Goal: Transaction & Acquisition: Purchase product/service

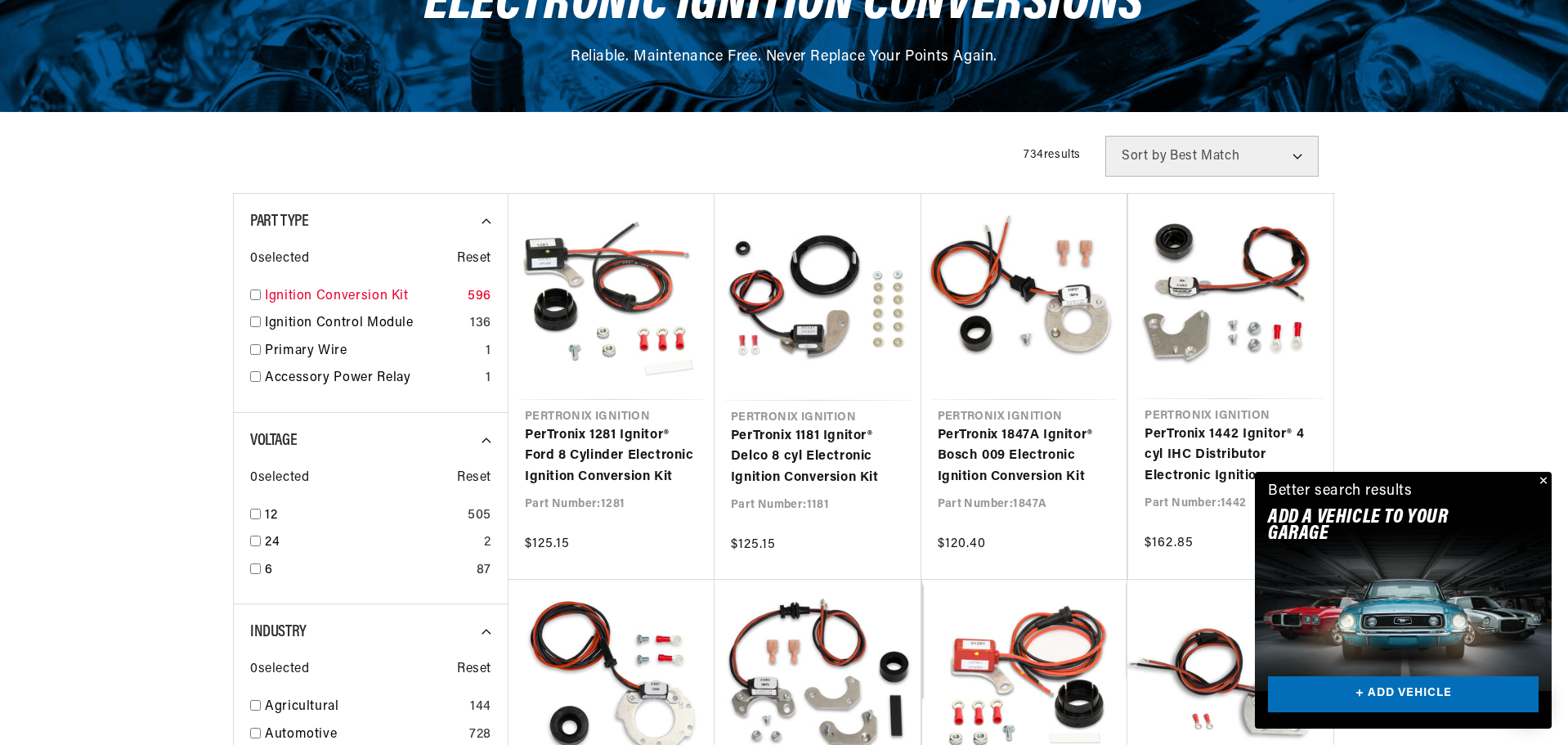
click at [255, 293] on input "checkbox" at bounding box center [255, 294] width 10 height 10
checkbox input "true"
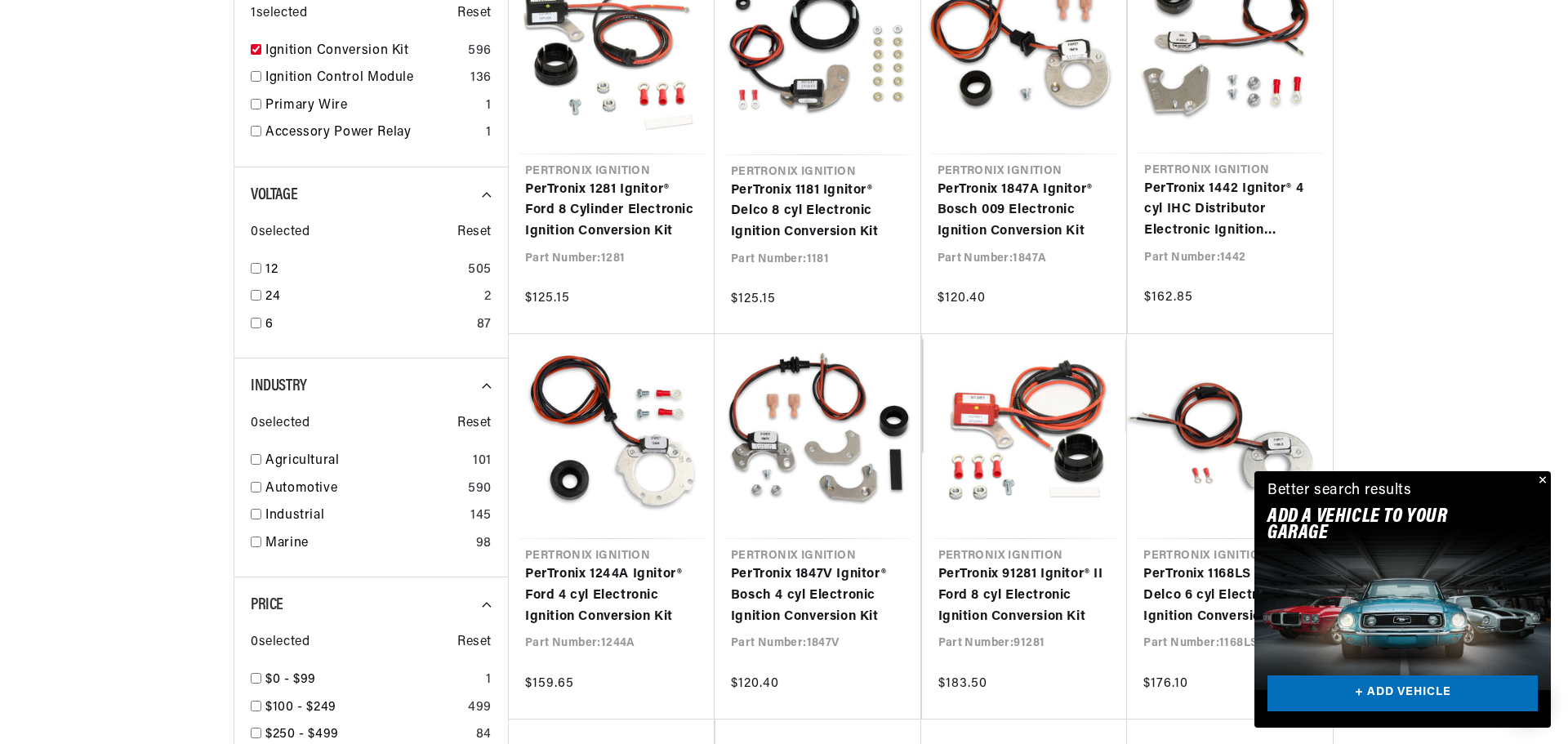
scroll to position [0, 495]
click at [257, 456] on input "checkbox" at bounding box center [255, 459] width 10 height 10
checkbox input "true"
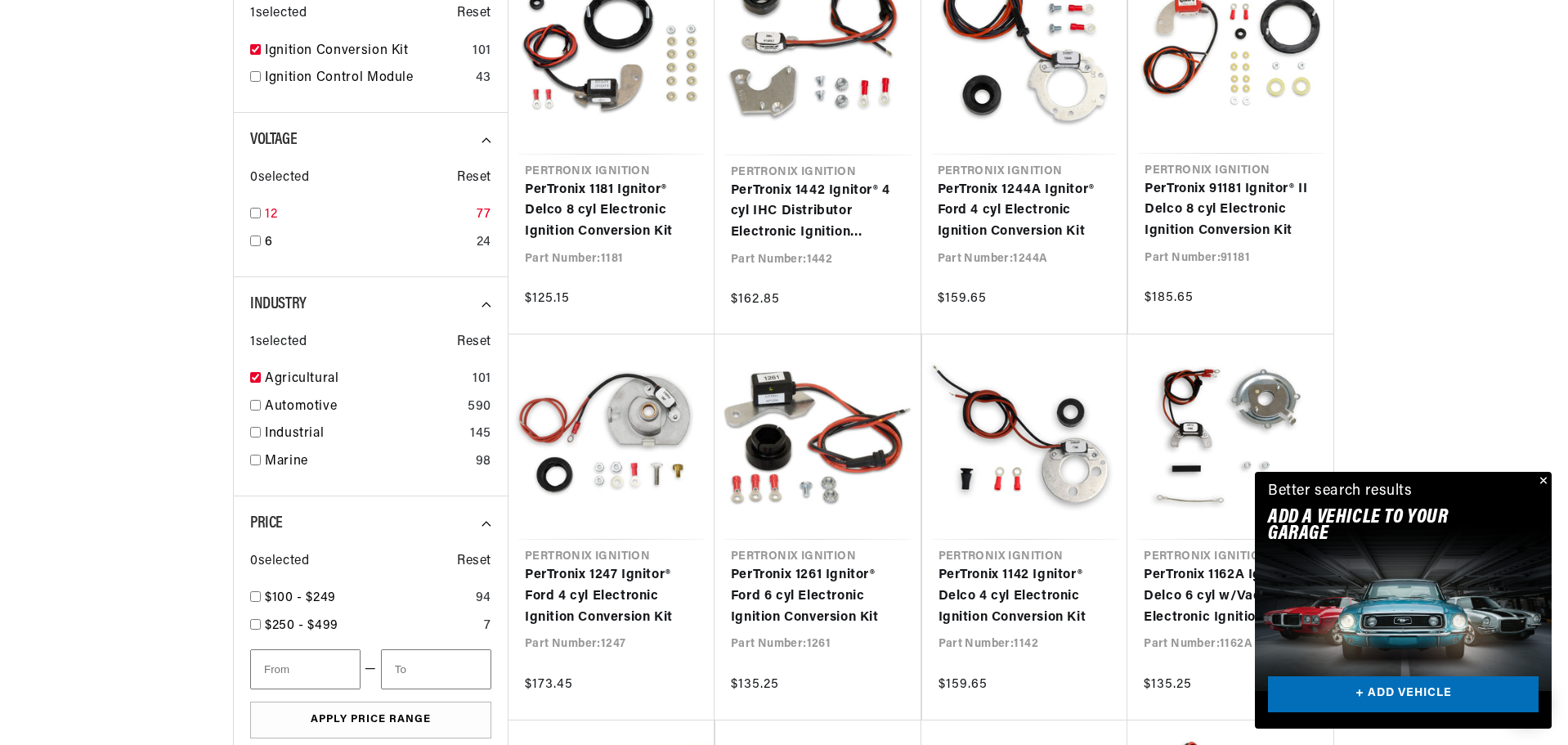
click at [252, 214] on input "checkbox" at bounding box center [255, 213] width 10 height 10
checkbox input "true"
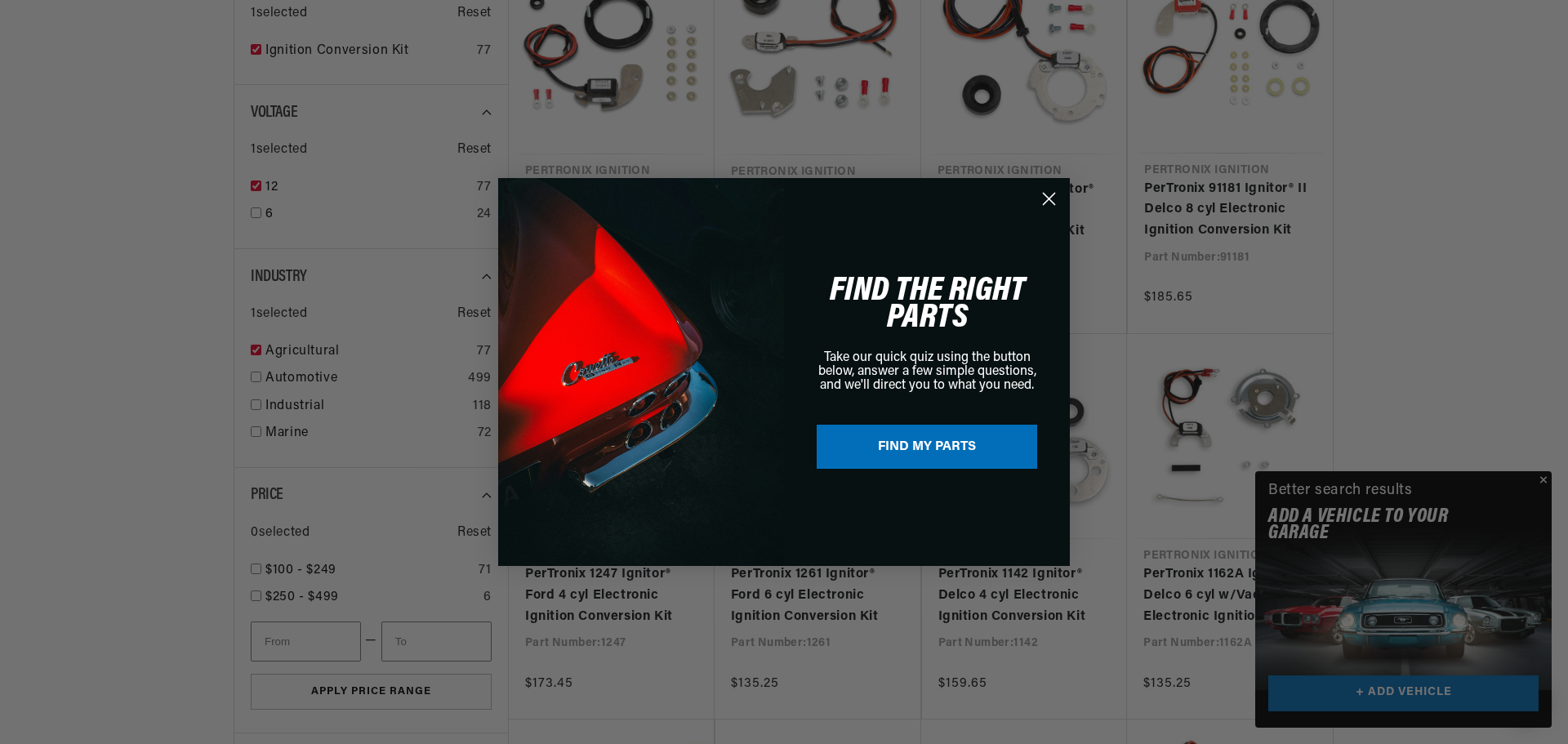
click at [1543, 477] on div "Close dialog FIND THE RIGHT PARTS Take our quick quiz using the button below, a…" at bounding box center [784, 372] width 1568 height 744
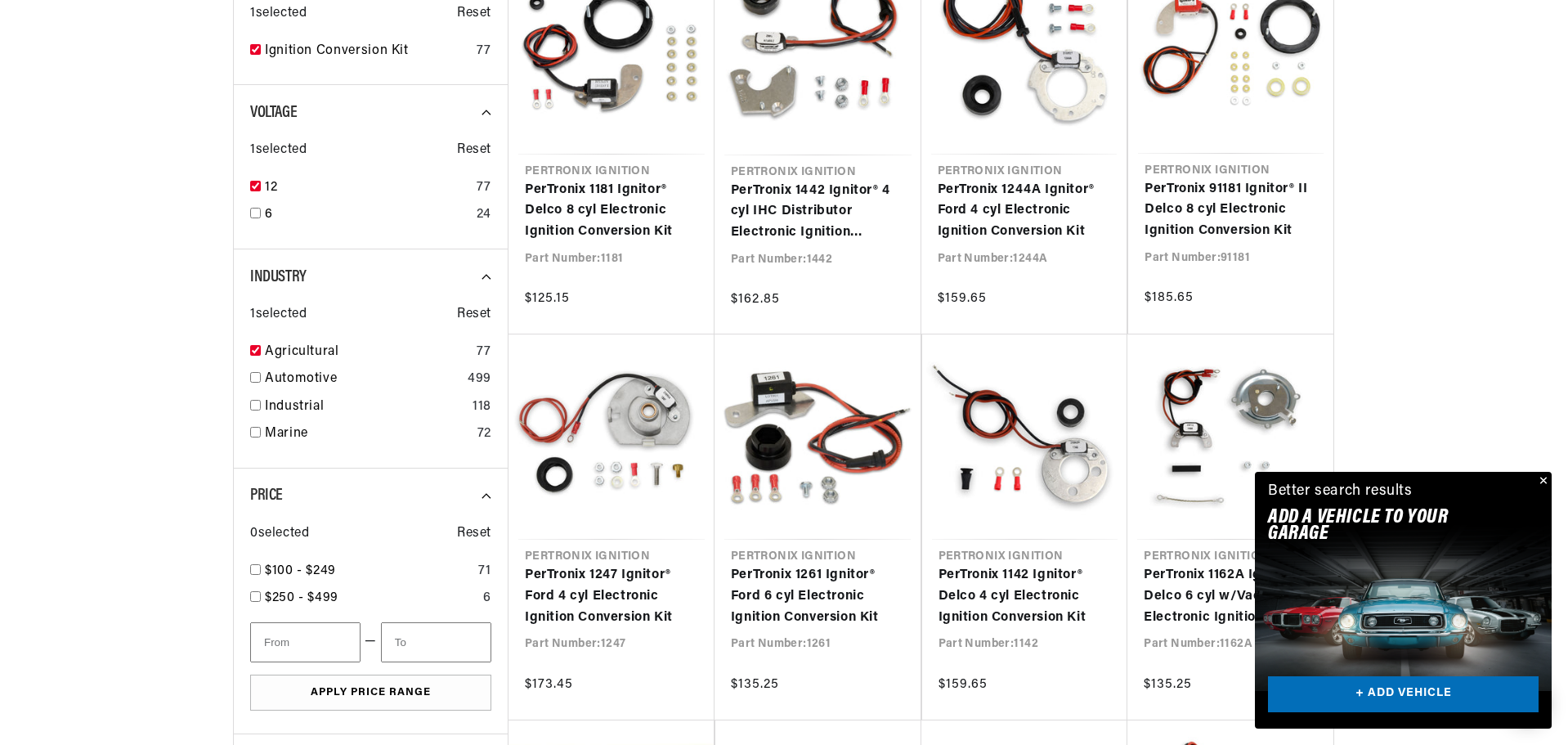
click at [1542, 484] on button "Close" at bounding box center [1541, 481] width 19 height 19
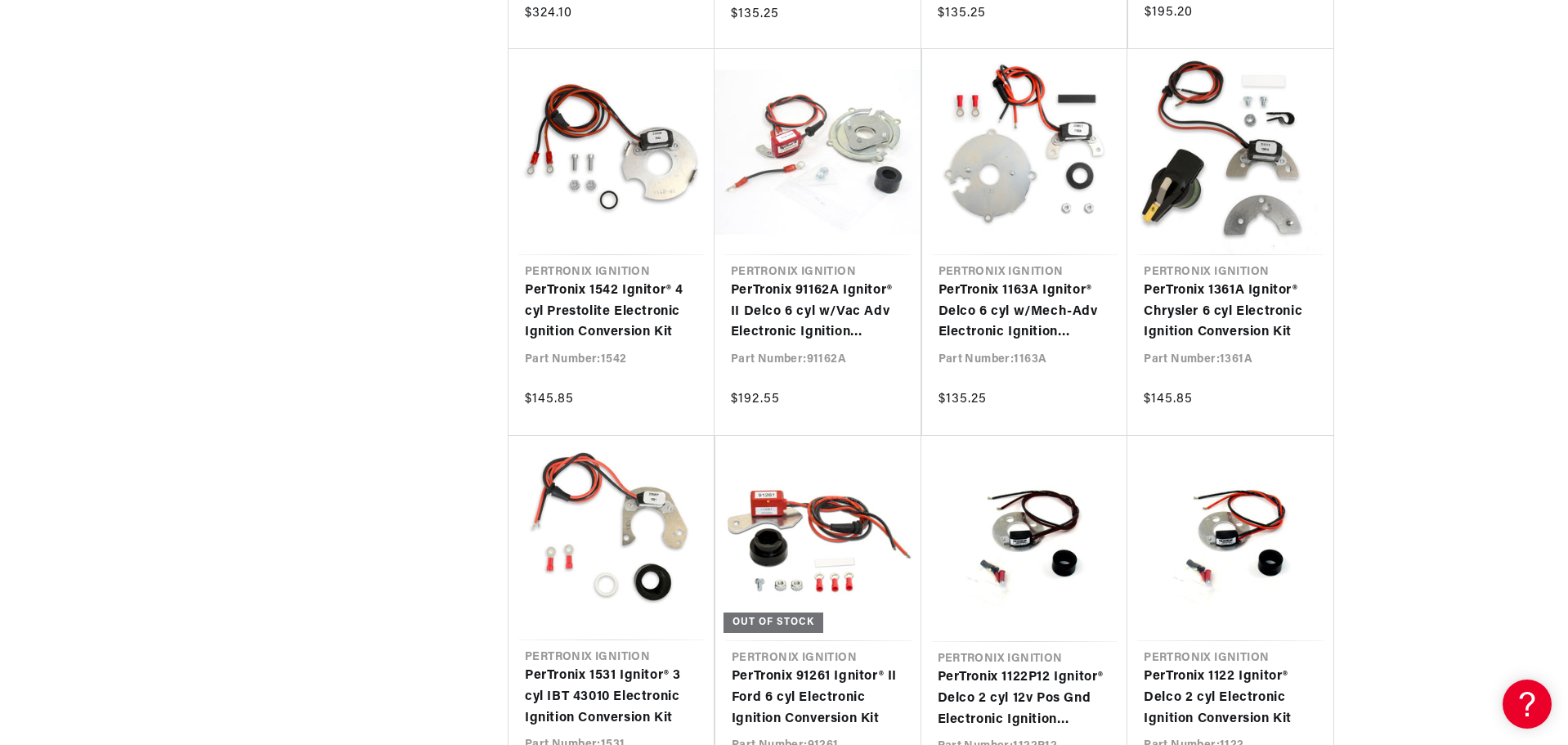
scroll to position [1962, 0]
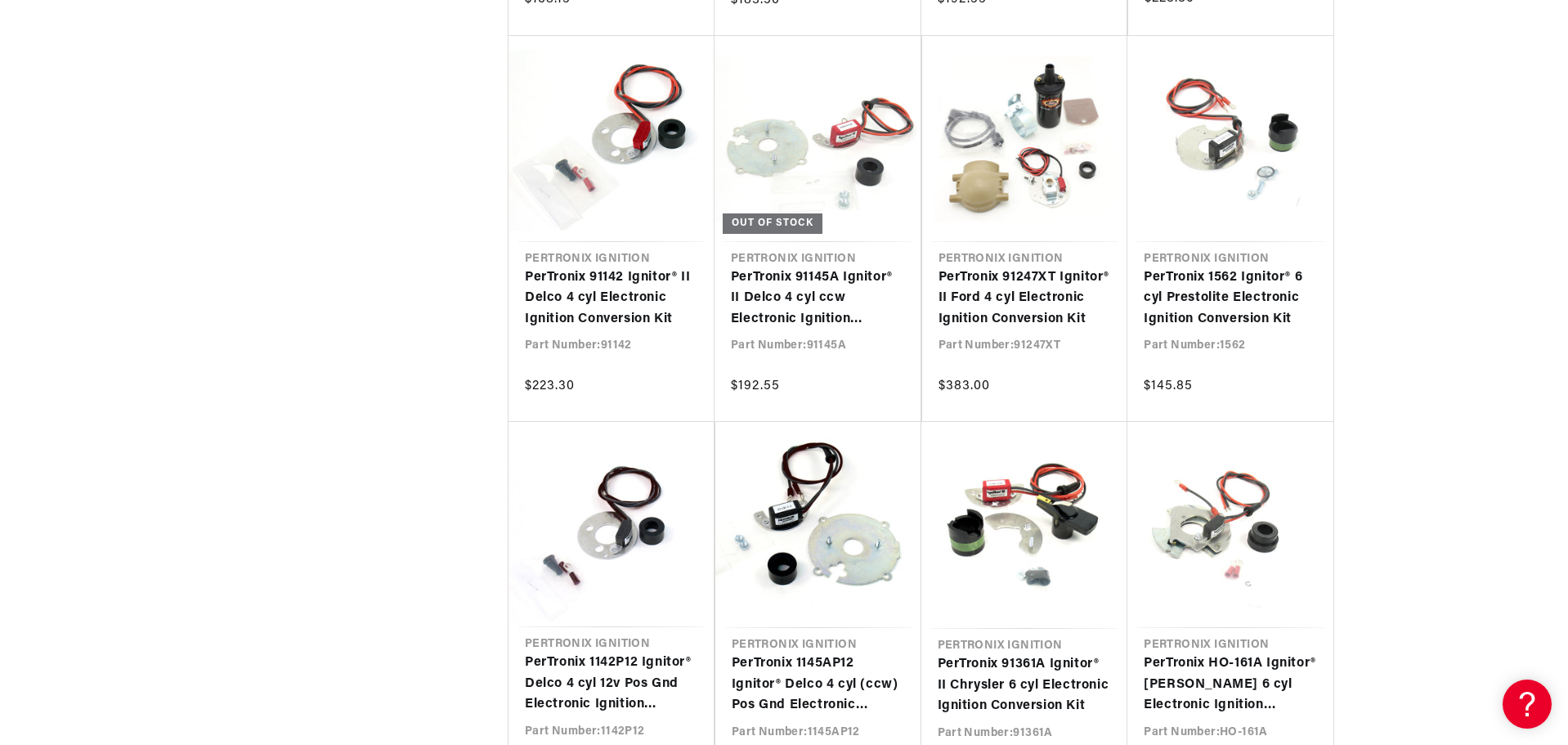
scroll to position [0, 495]
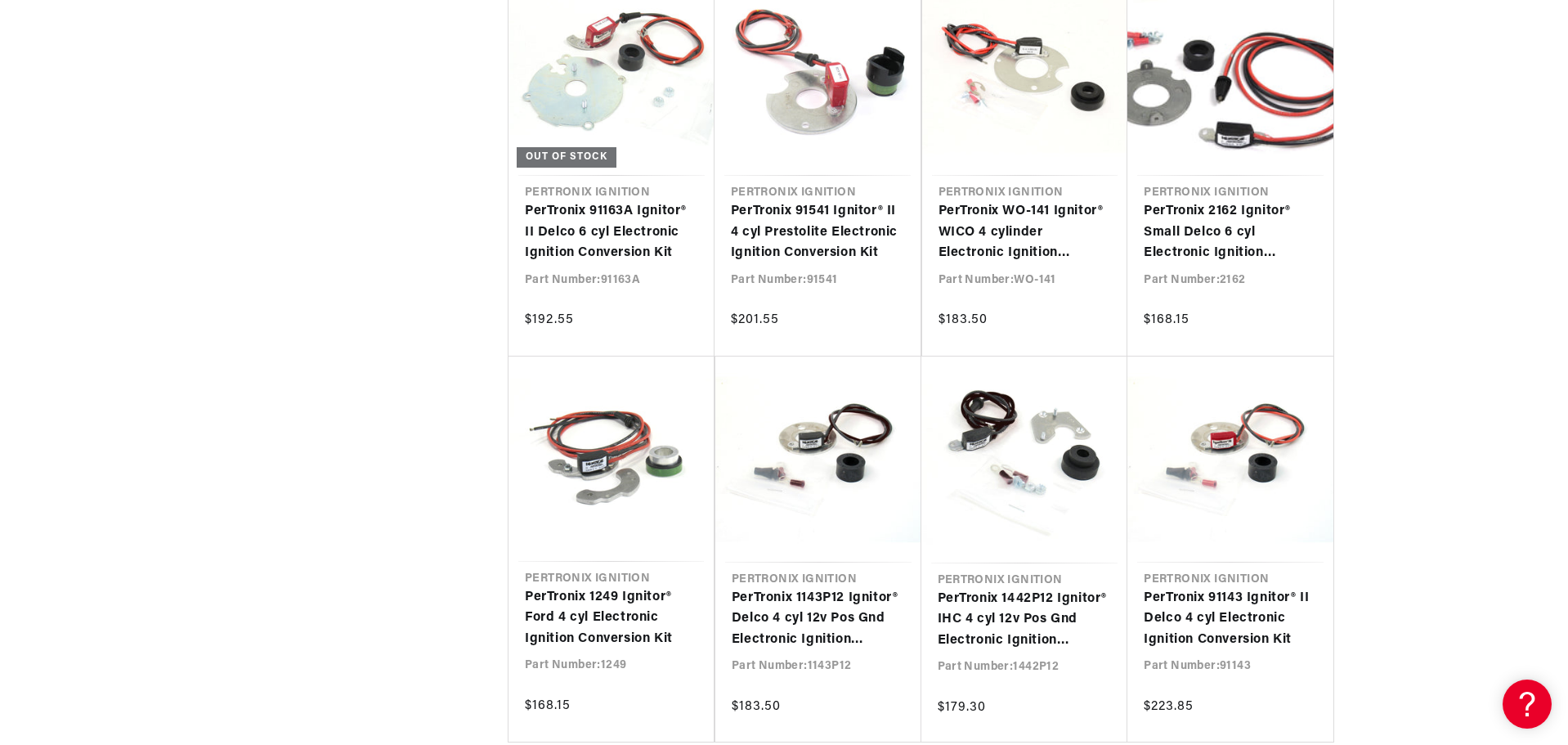
scroll to position [4333, 0]
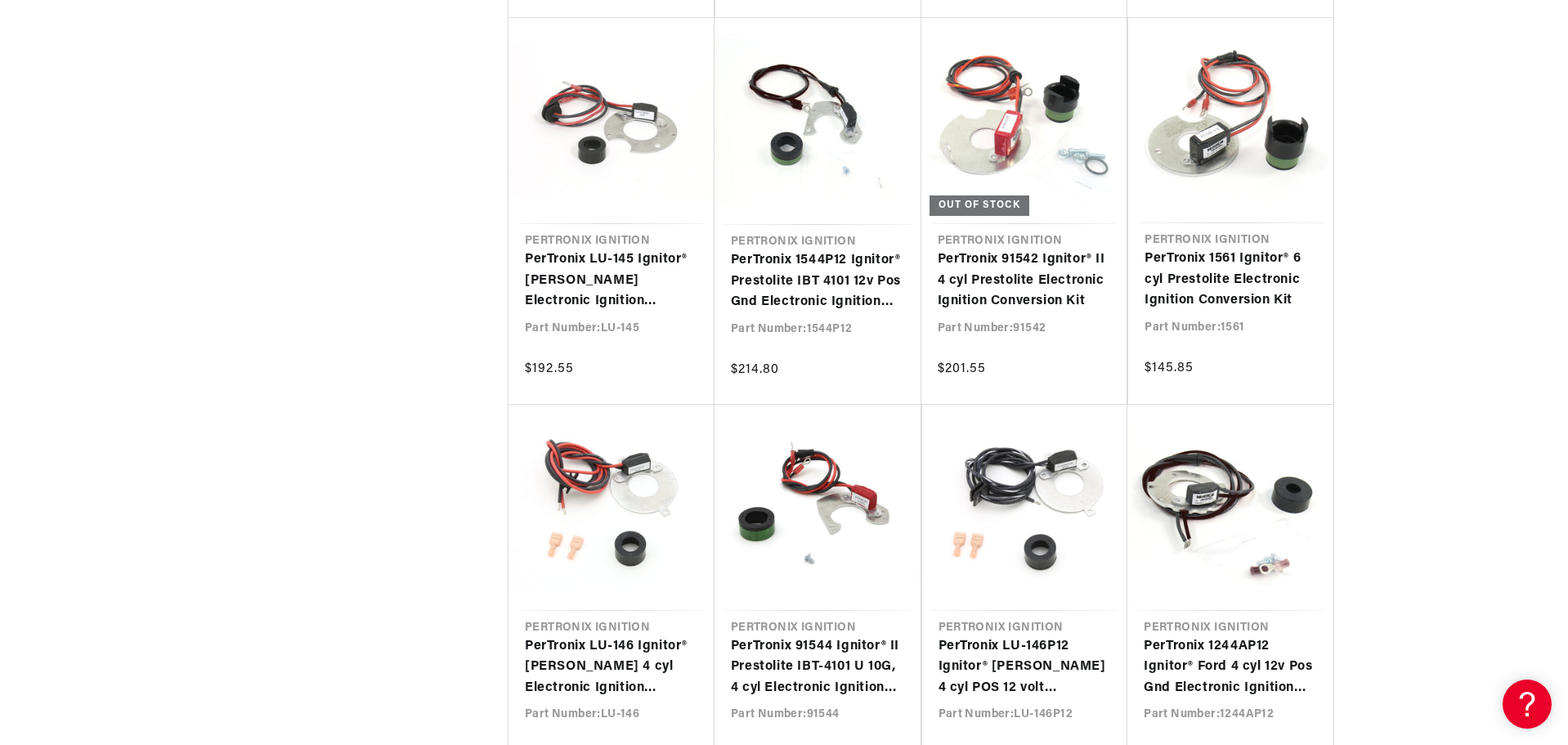
scroll to position [5151, 0]
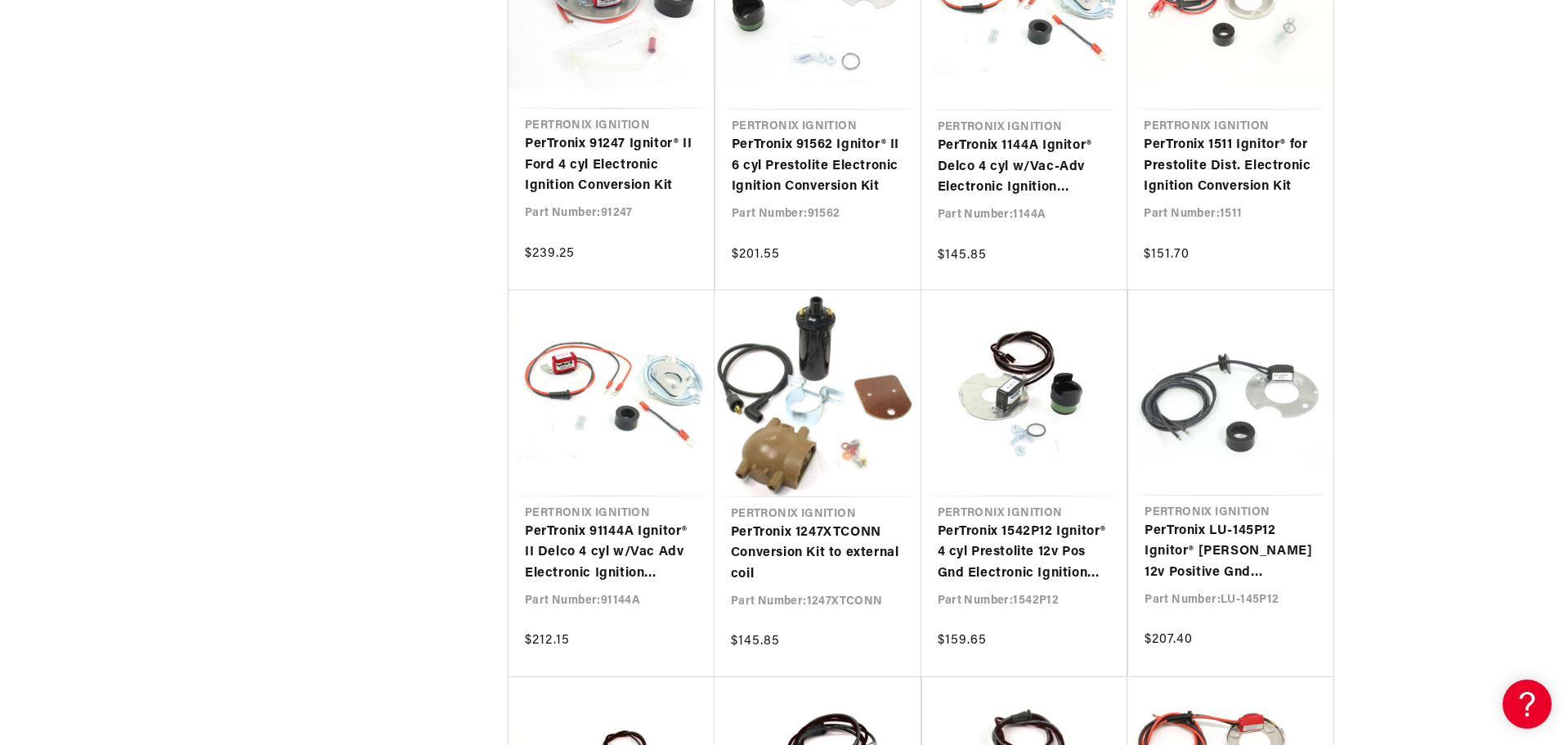
scroll to position [6110, 0]
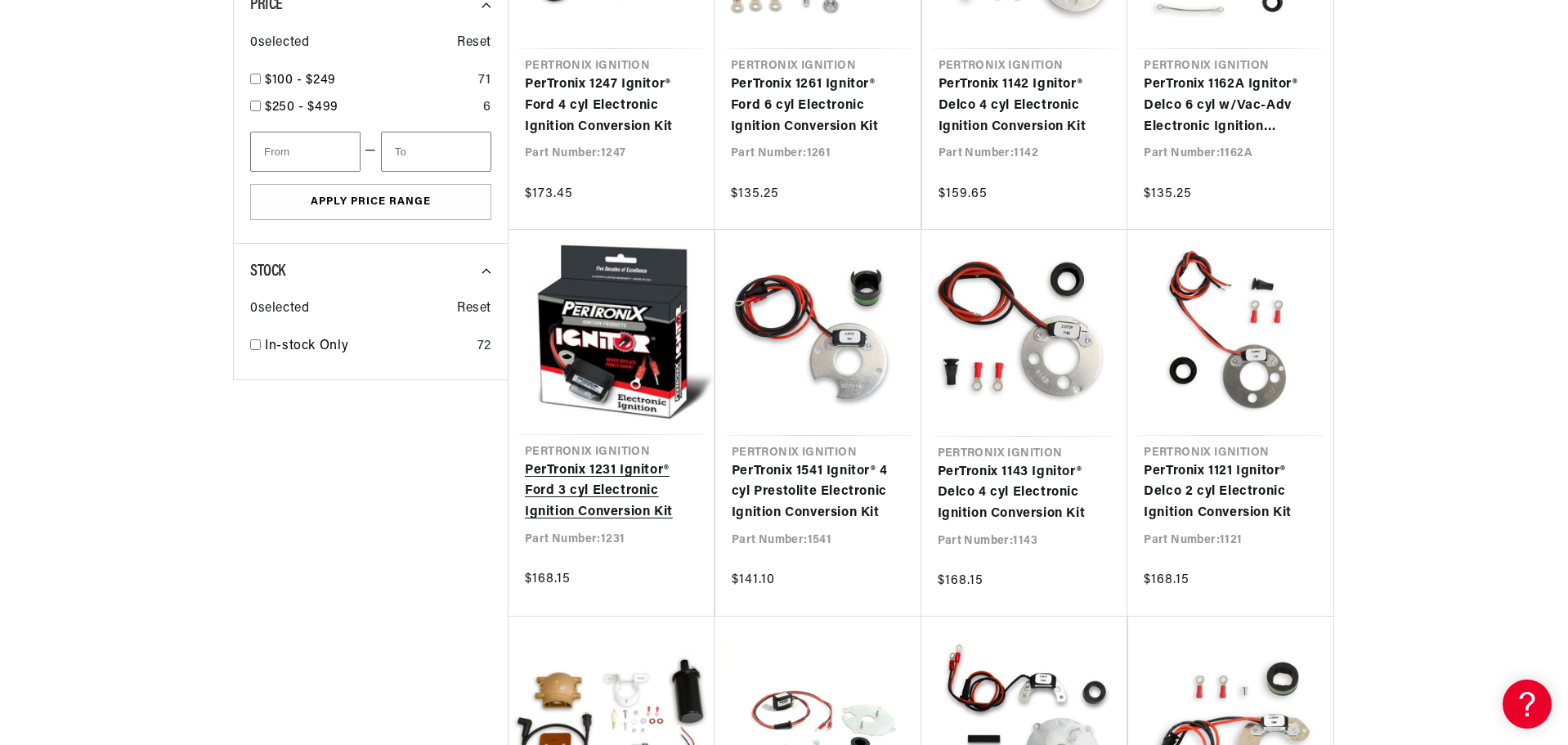
click at [645, 460] on link "PerTronix 1231 Ignitor® Ford 3 cyl Electronic Ignition Conversion Kit" at bounding box center [611, 492] width 173 height 63
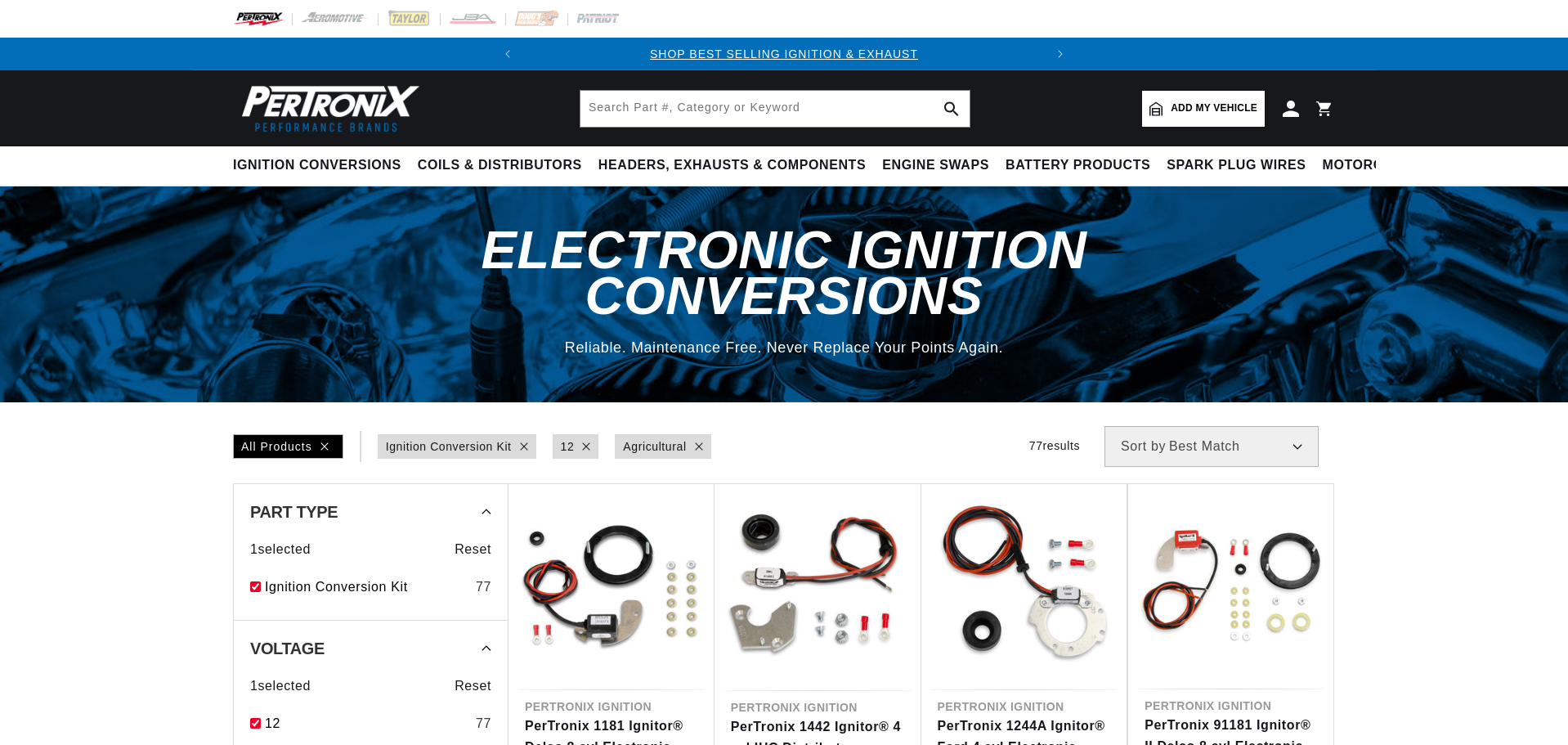
select select "Accel"
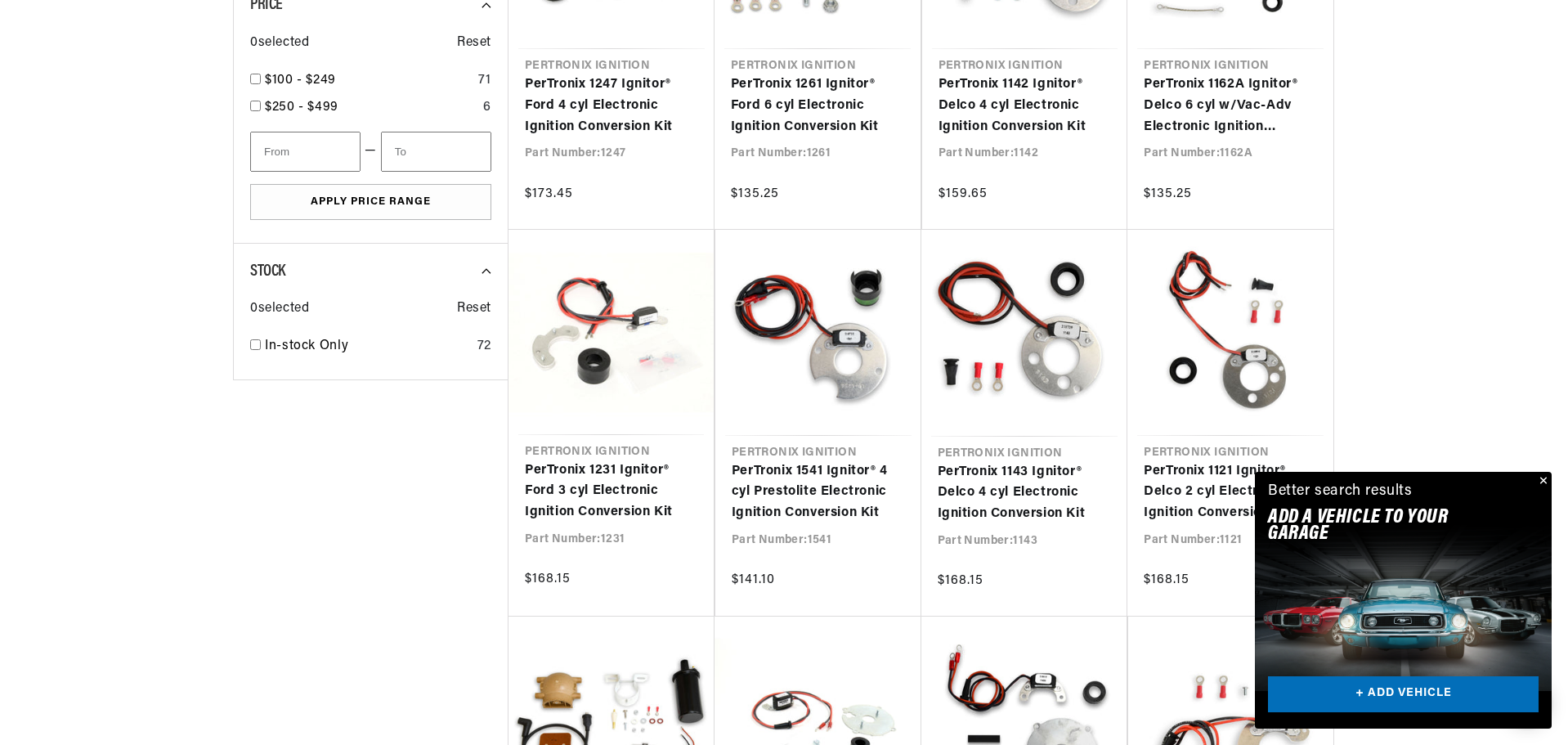
click at [1546, 482] on button "Close" at bounding box center [1541, 481] width 19 height 19
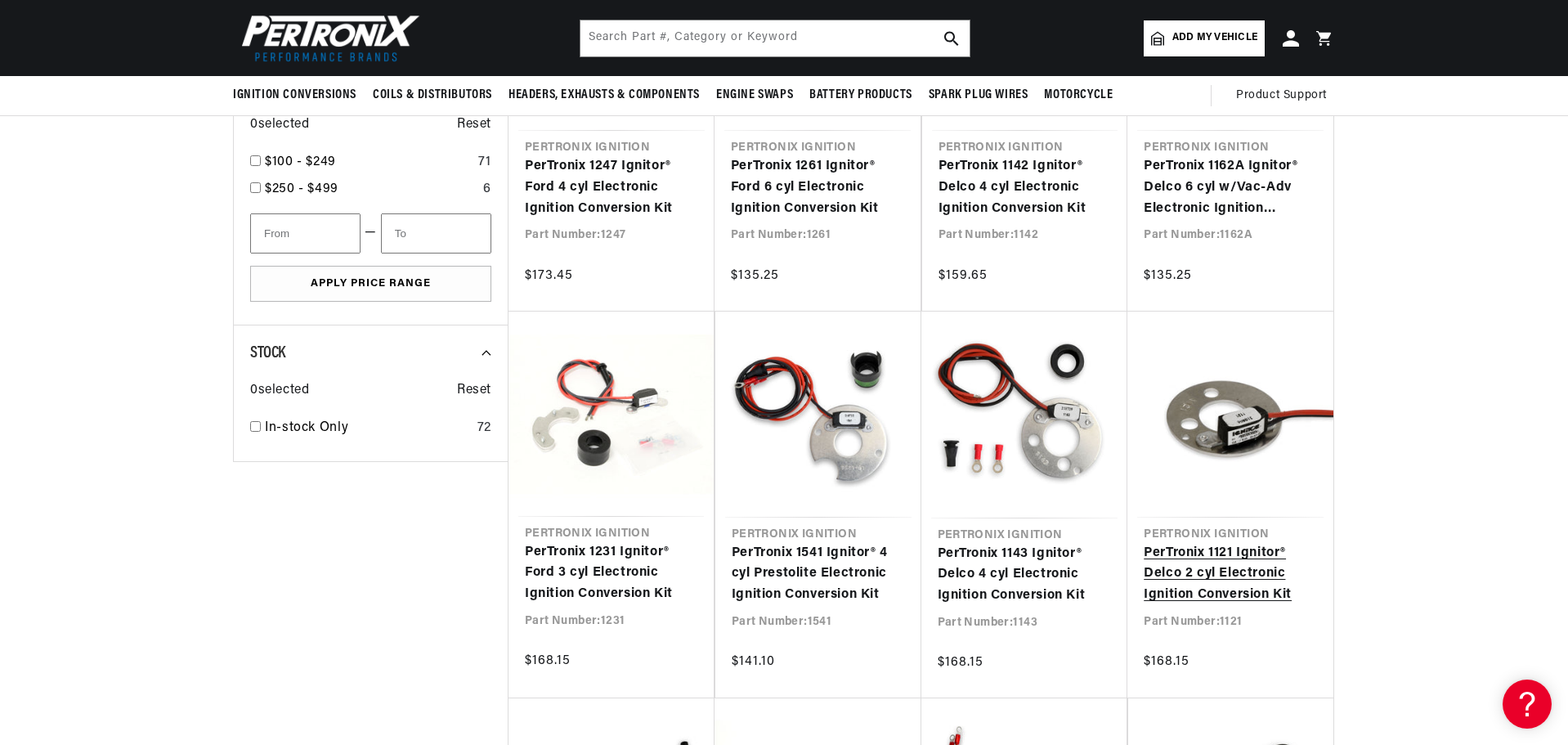
scroll to position [409, 0]
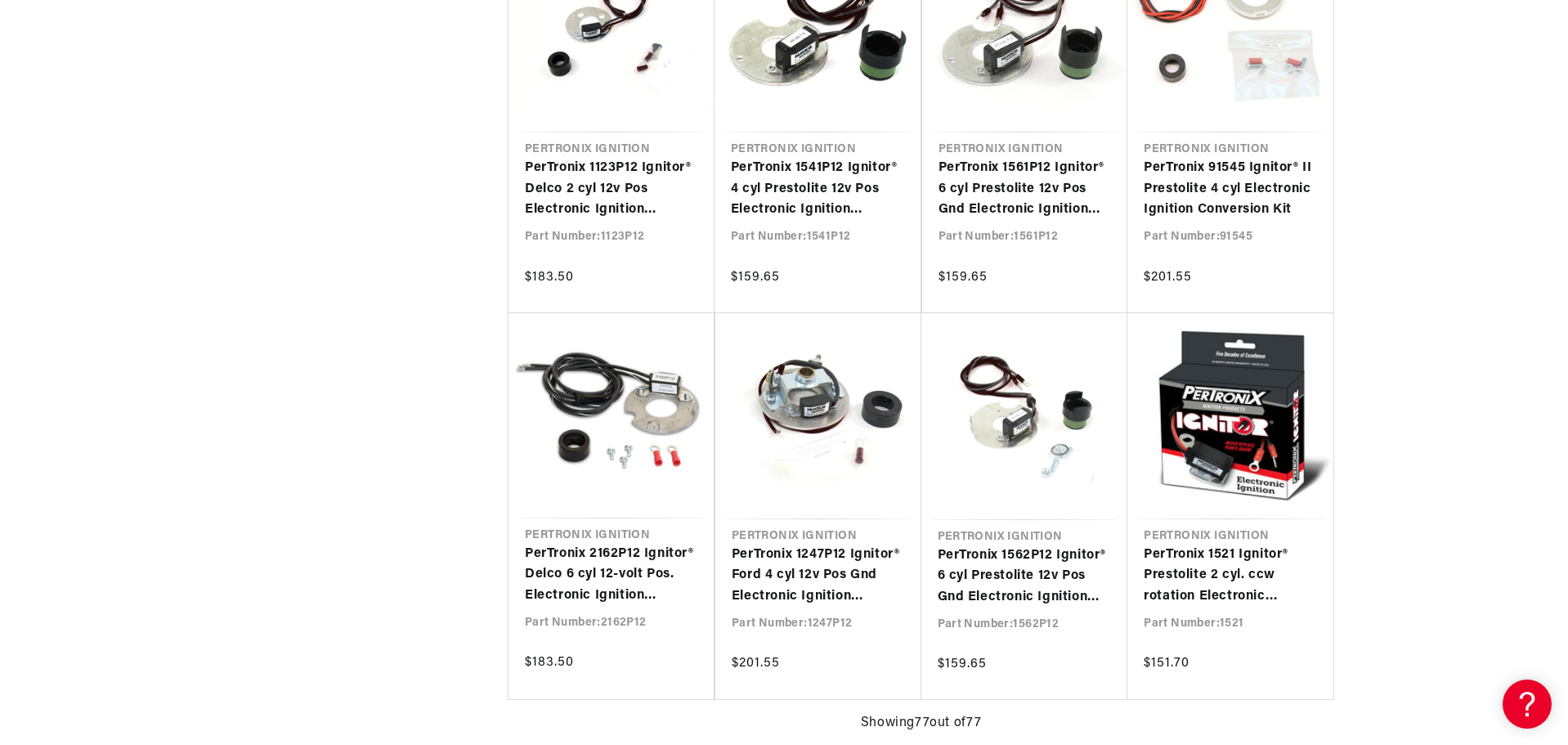
scroll to position [6701, 0]
